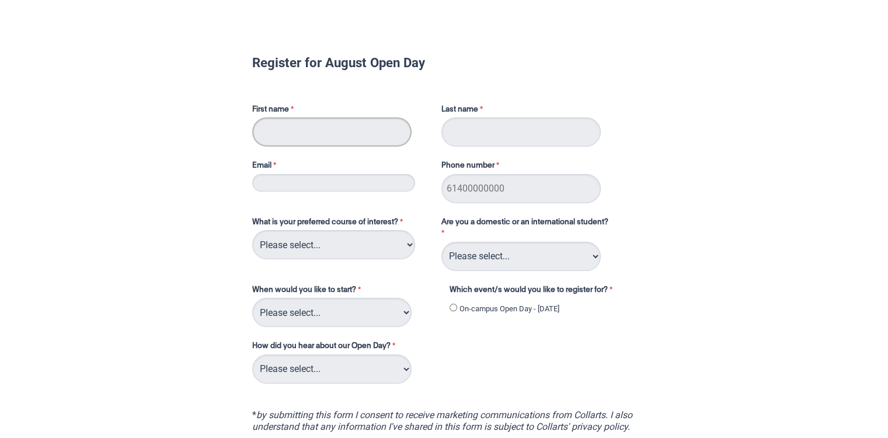
drag, startPoint x: 0, startPoint y: 0, endPoint x: 318, endPoint y: 123, distance: 341.2
click at [318, 123] on input "First name" at bounding box center [331, 131] width 159 height 29
type input "[PERSON_NAME]"
type input "Kaur"
type input "[EMAIL_ADDRESS][DOMAIN_NAME]"
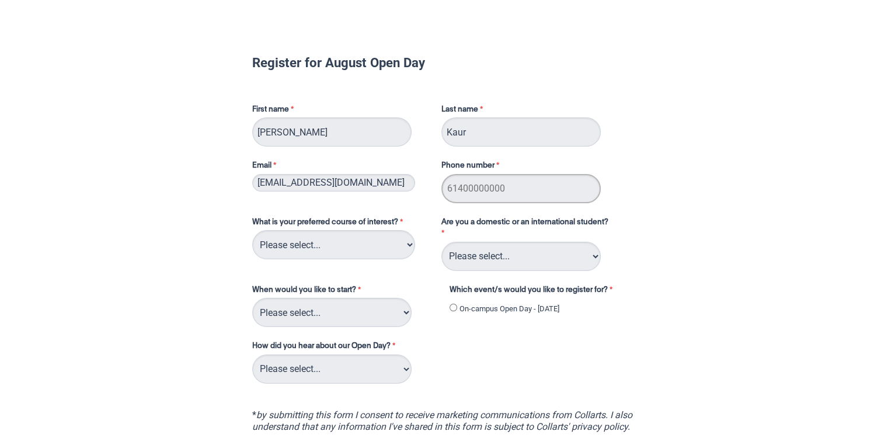
type input "0451728990"
click at [384, 245] on select "Please select... 2D Animation Acting Audio Engineering Circus Arts Comedy Digit…" at bounding box center [333, 244] width 163 height 29
click at [560, 253] on select "Please select... Domestic Student International Student" at bounding box center [521, 256] width 159 height 29
select select "tfa_126"
click at [442, 242] on select "Please select... Domestic Student International Student" at bounding box center [521, 256] width 159 height 29
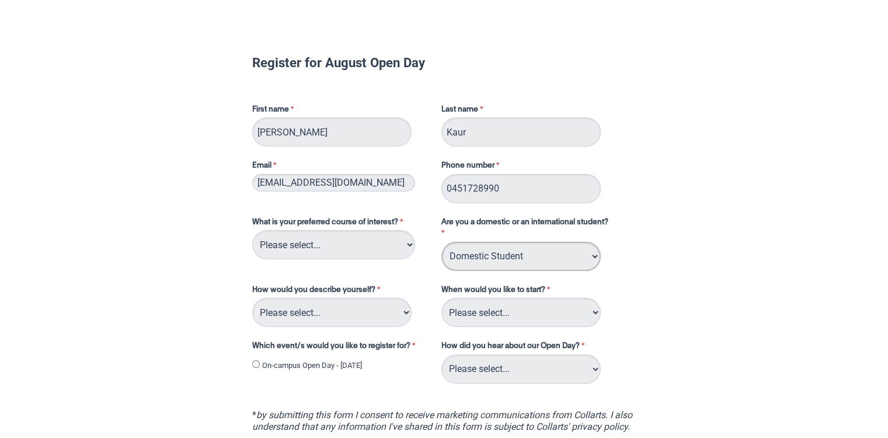
click at [541, 268] on select "Please select... Domestic Student International Student" at bounding box center [521, 256] width 159 height 29
select select
click at [442, 242] on select "Please select... Domestic Student International Student" at bounding box center [521, 256] width 159 height 29
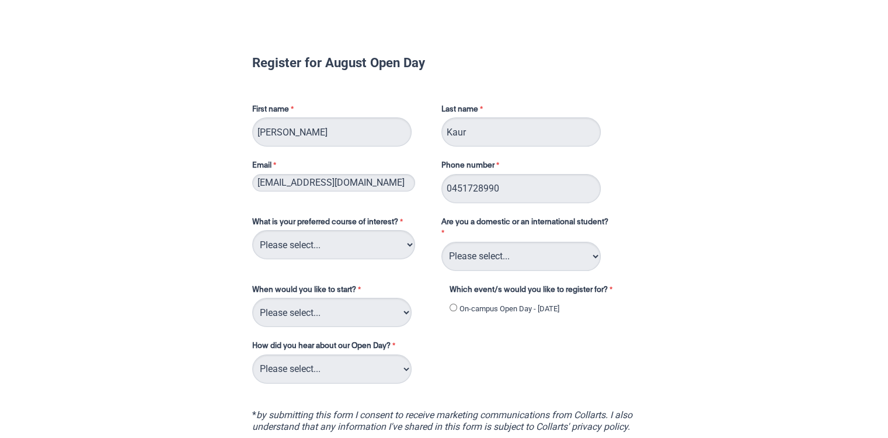
click at [456, 308] on input "On-campus Open Day - [DATE]" at bounding box center [454, 308] width 8 height 8
radio input "true"
click at [379, 308] on select "Please select... Trimester 3 2025, starting September 2025 Trimester 1 2026, st…" at bounding box center [331, 312] width 159 height 29
select select "tfa_234"
click at [252, 298] on select "Please select... Trimester 3 2025, starting September 2025 Trimester 1 2026, st…" at bounding box center [331, 312] width 159 height 29
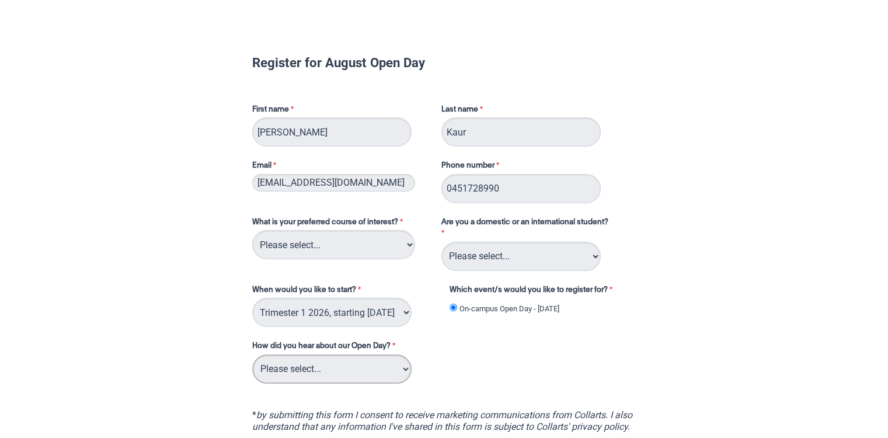
click at [384, 376] on select "Please select... Career Advisor Career Expo Collarts Newsletter/Email Collarts …" at bounding box center [331, 369] width 159 height 29
select select "tfa_137"
click at [252, 355] on select "Please select... Career Advisor Career Expo Collarts Newsletter/Email Collarts …" at bounding box center [331, 369] width 159 height 29
click at [520, 268] on select "Please select... Domestic Student International Student" at bounding box center [521, 256] width 159 height 29
select select "tfa_126"
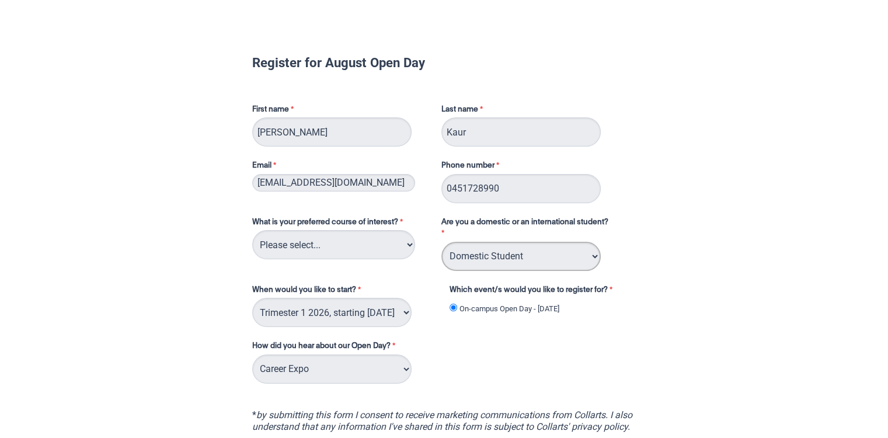
click at [442, 242] on select "Please select... Domestic Student International Student" at bounding box center [521, 256] width 159 height 29
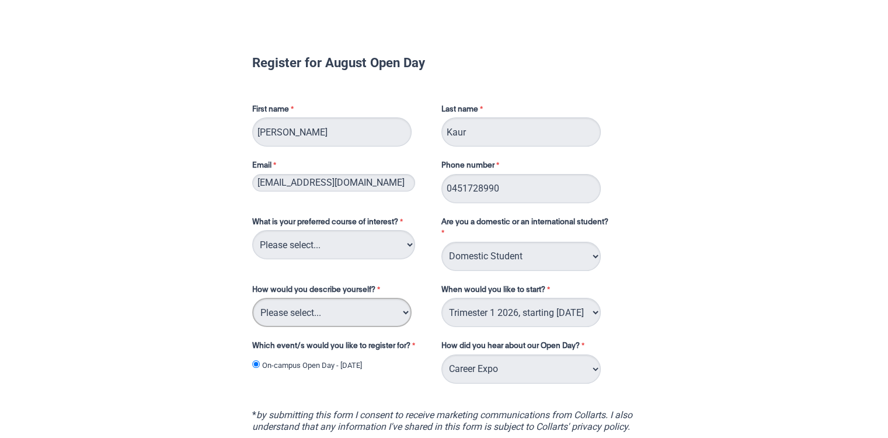
click at [367, 316] on select "Please select... I've completed Year 12 I'm looking for a career change I'm alr…" at bounding box center [331, 312] width 159 height 29
select select "tfa_70"
click at [252, 298] on select "Please select... I've completed Year 12 I'm looking for a career change I'm alr…" at bounding box center [331, 312] width 159 height 29
click at [397, 243] on select "Please select... 2D Animation Acting Audio Engineering Circus Arts Comedy Digit…" at bounding box center [333, 244] width 163 height 29
click at [747, 137] on div "Register for August Open Day First name Simarpreet Last name Kaur Email simarpr…" at bounding box center [444, 294] width 879 height 573
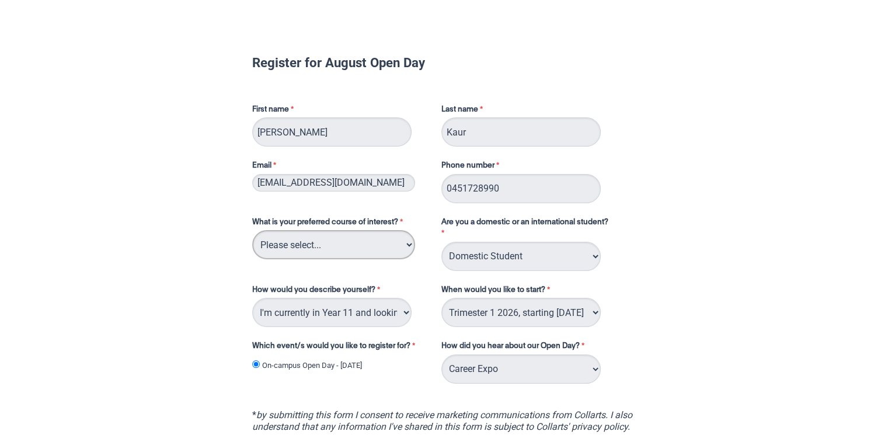
click at [392, 253] on select "Please select... 2D Animation Acting Audio Engineering Circus Arts Comedy Digit…" at bounding box center [333, 244] width 163 height 29
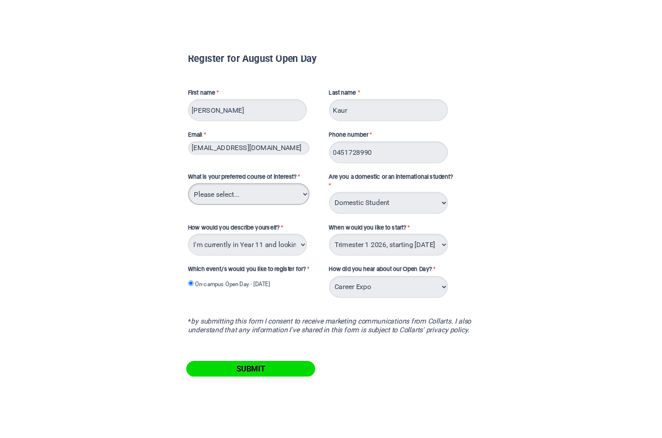
scroll to position [48, 0]
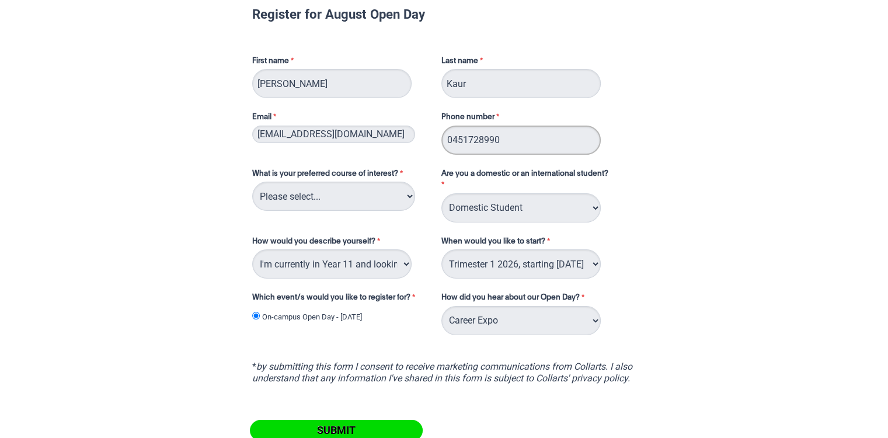
drag, startPoint x: 518, startPoint y: 144, endPoint x: 396, endPoint y: 130, distance: 122.3
click at [396, 130] on div "First name Simarpreet Last name Kaur Email simarpreekaur1973@gmail.com Phone nu…" at bounding box center [445, 100] width 394 height 113
click at [398, 131] on input "[EMAIL_ADDRESS][DOMAIN_NAME]" at bounding box center [333, 135] width 163 height 18
type input "s"
click at [389, 91] on input "[PERSON_NAME]" at bounding box center [331, 83] width 159 height 29
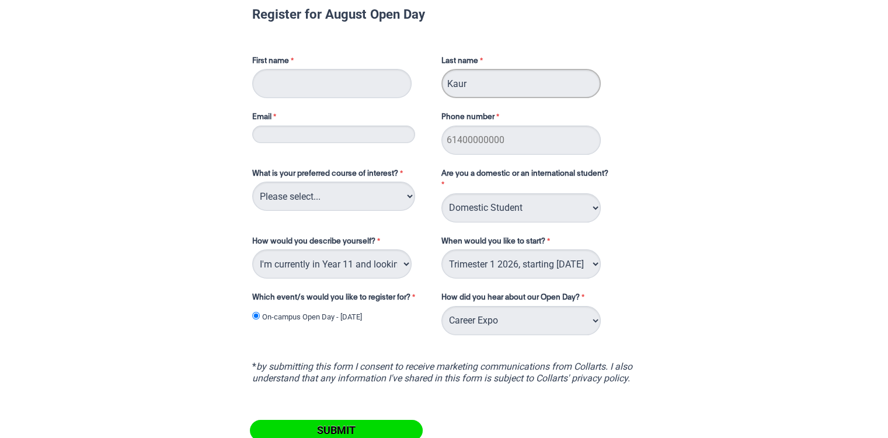
click at [474, 86] on input "Kaur" at bounding box center [521, 83] width 159 height 29
type input "K"
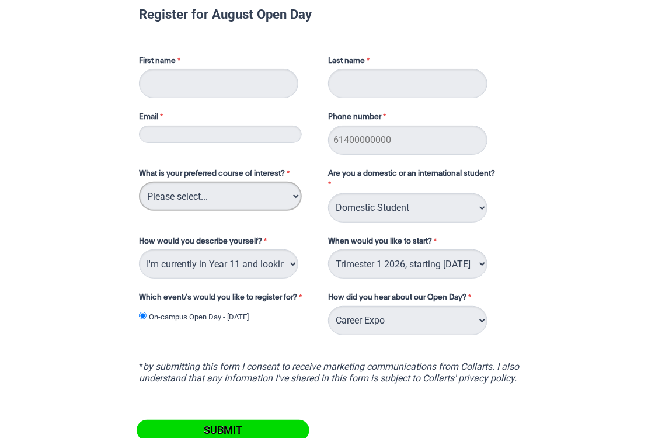
click at [282, 197] on select "Please select... 2D Animation Acting Audio Engineering Circus Arts Comedy Digit…" at bounding box center [220, 196] width 163 height 29
click at [291, 190] on select "Please select... 2D Animation Acting Audio Engineering Circus Arts Comedy Digit…" at bounding box center [220, 196] width 163 height 29
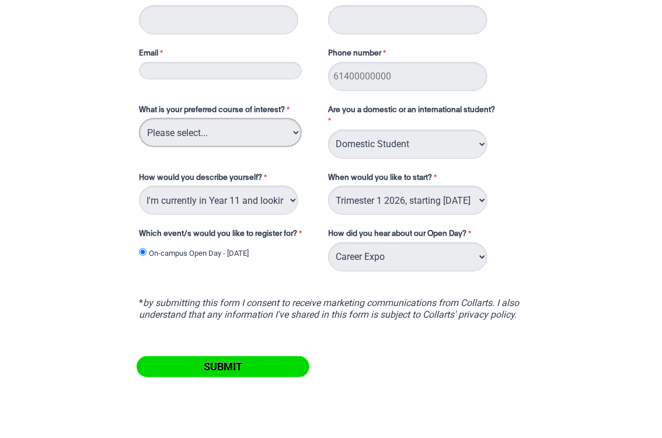
scroll to position [114, 0]
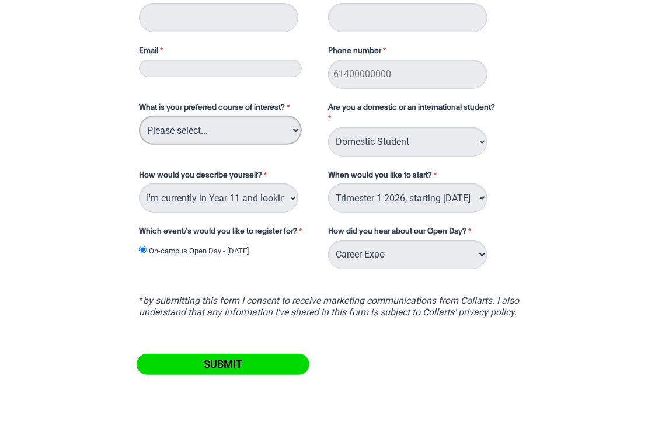
click at [294, 131] on select "Please select... 2D Animation Acting Audio Engineering Circus Arts Comedy Digit…" at bounding box center [220, 130] width 163 height 29
click at [259, 122] on select "Please select... 2D Animation Acting Audio Engineering Circus Arts Comedy Digit…" at bounding box center [220, 130] width 163 height 29
select select "tfa_108"
click at [139, 116] on select "Please select... 2D Animation Acting Audio Engineering Circus Arts Comedy Digit…" at bounding box center [220, 130] width 163 height 29
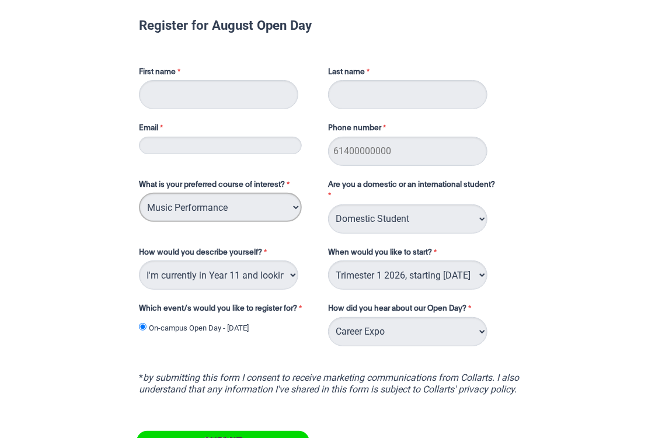
scroll to position [0, 0]
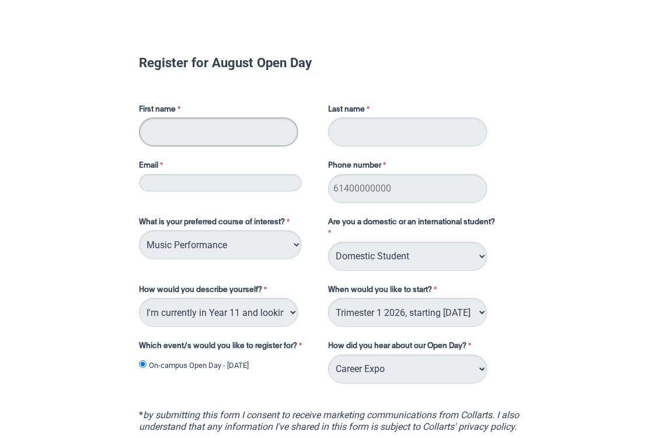
click at [276, 121] on input "First name" at bounding box center [218, 131] width 159 height 29
type input "[PERSON_NAME]"
type input "Kaur"
type input "[EMAIL_ADDRESS][DOMAIN_NAME]"
type input "0451728990"
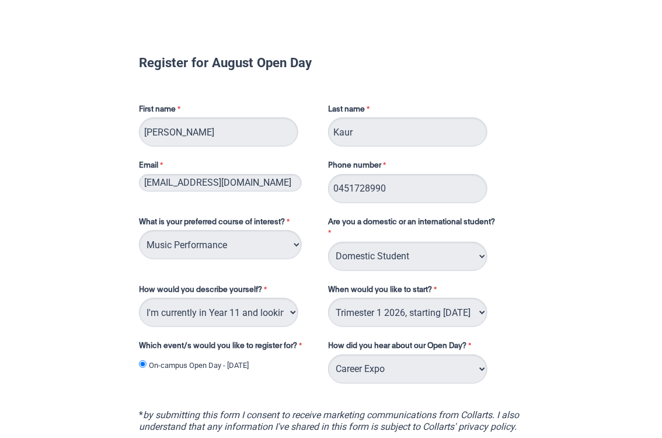
click at [82, 263] on div "Register for August Open Day First name Simarpreet Last name Kaur Email simarpr…" at bounding box center [331, 294] width 653 height 573
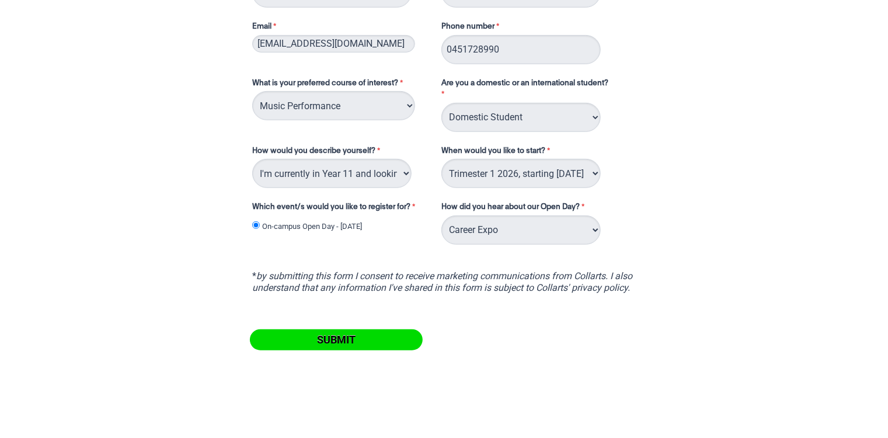
scroll to position [147, 0]
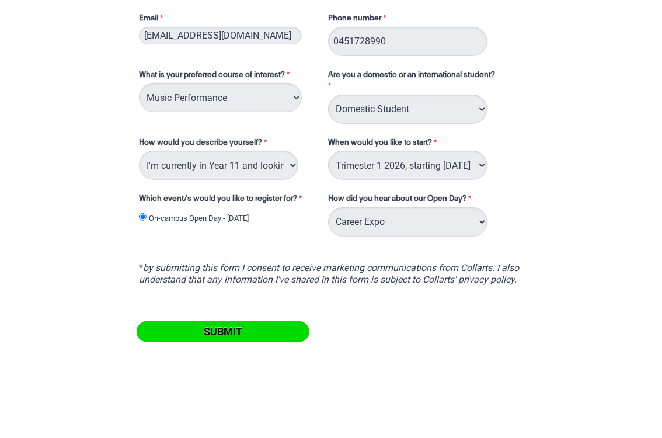
click at [261, 331] on input "Submit" at bounding box center [223, 331] width 173 height 21
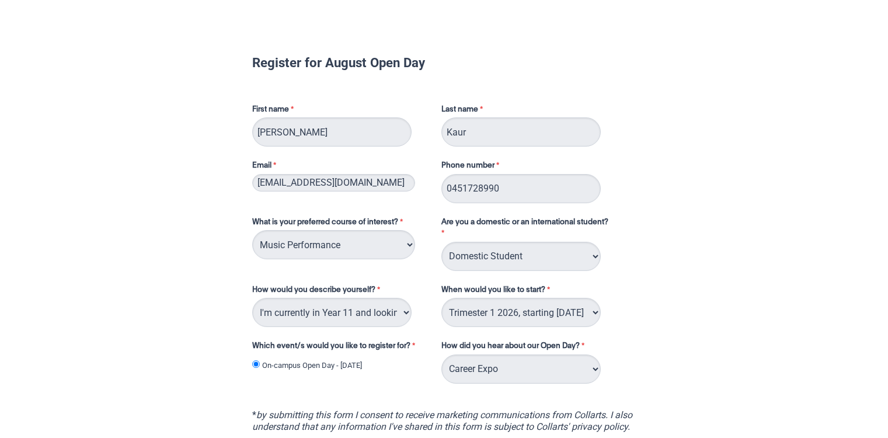
select select "tfa_108"
select select "tfa_126"
select select "tfa_70"
select select "tfa_234"
select select "tfa_137"
